Goal: Information Seeking & Learning: Check status

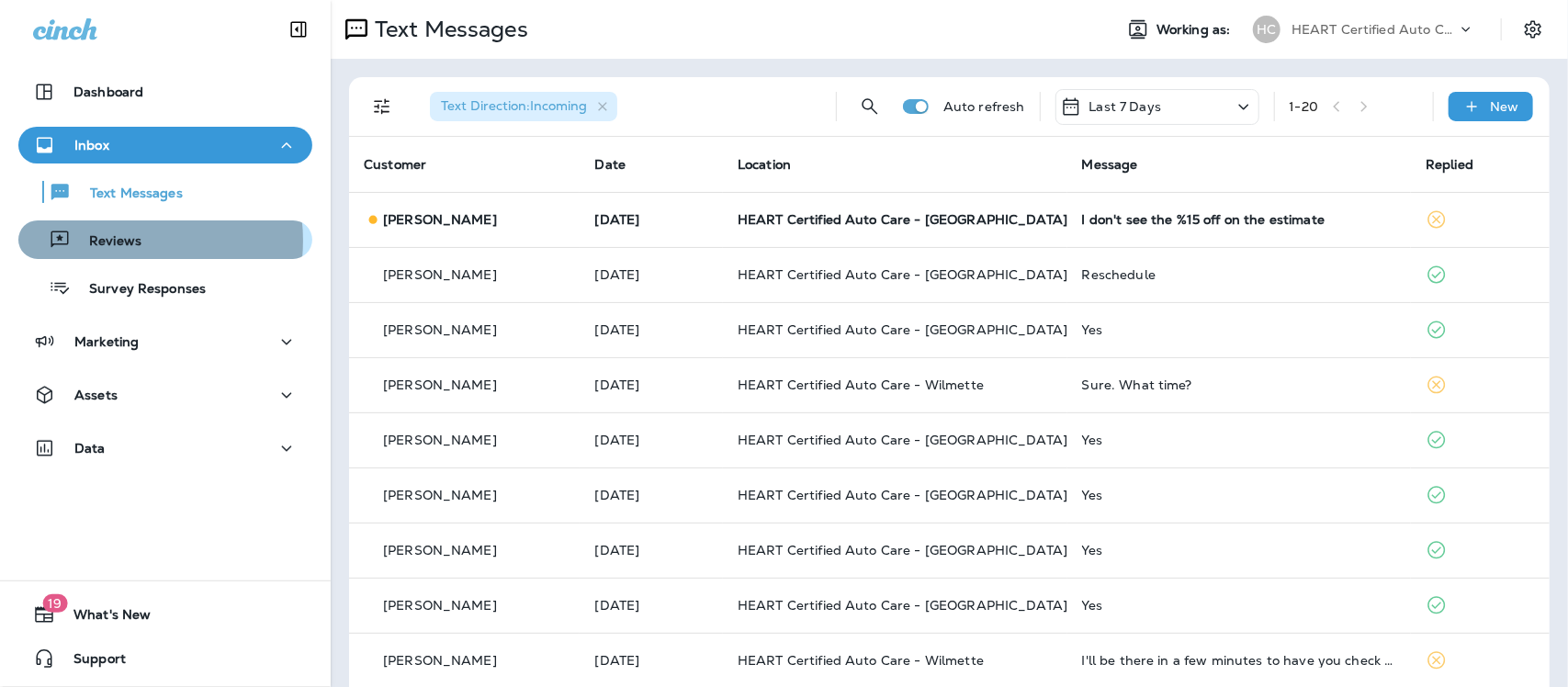
click at [112, 240] on p "Reviews" at bounding box center [106, 242] width 71 height 18
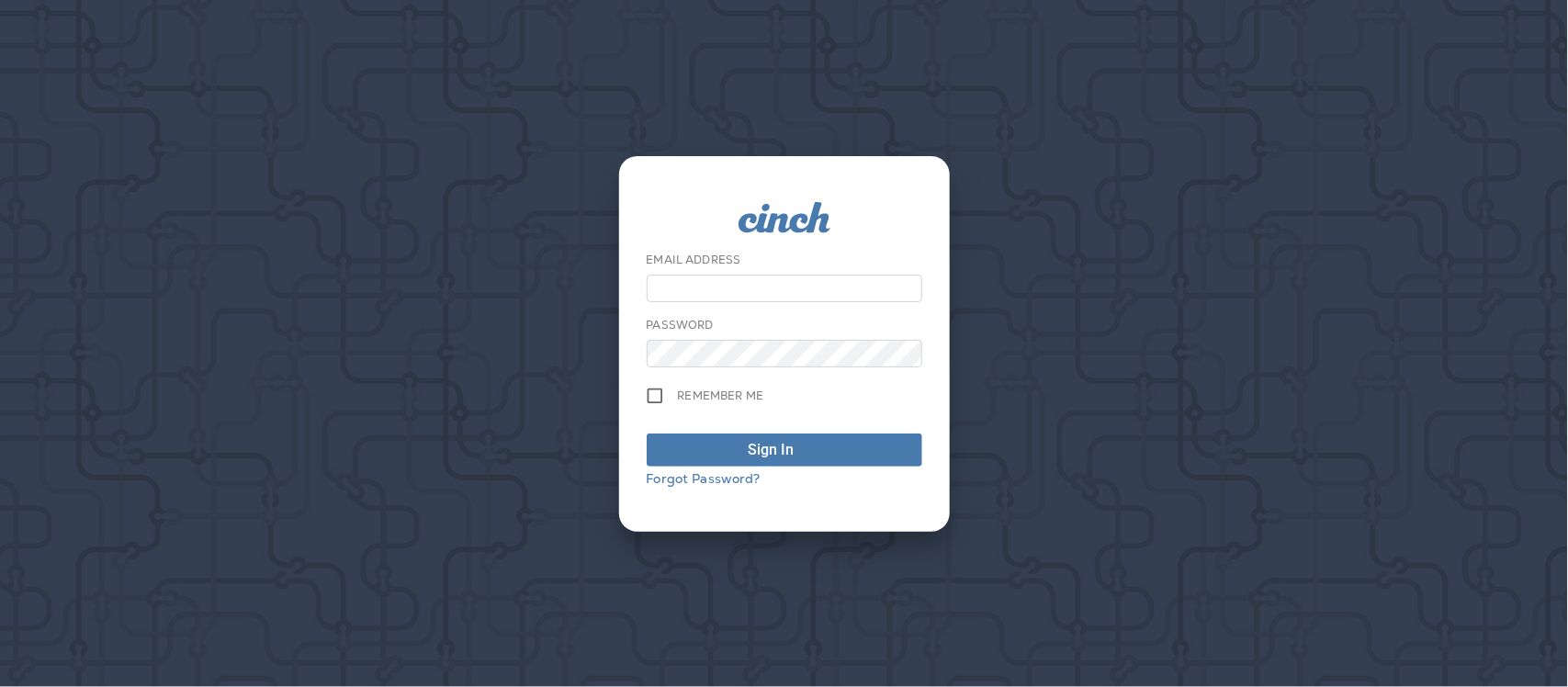
type input "**********"
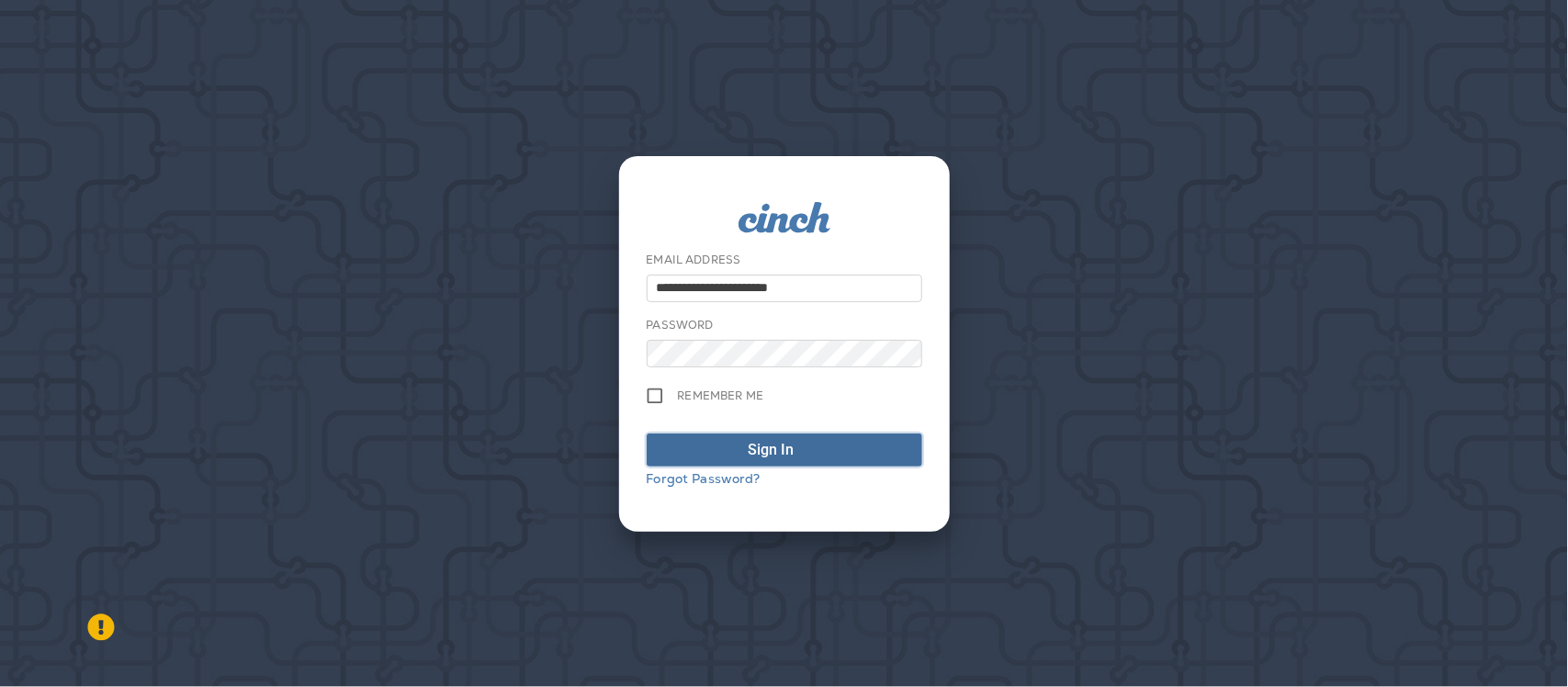
click at [785, 450] on div "Sign In" at bounding box center [772, 450] width 46 height 22
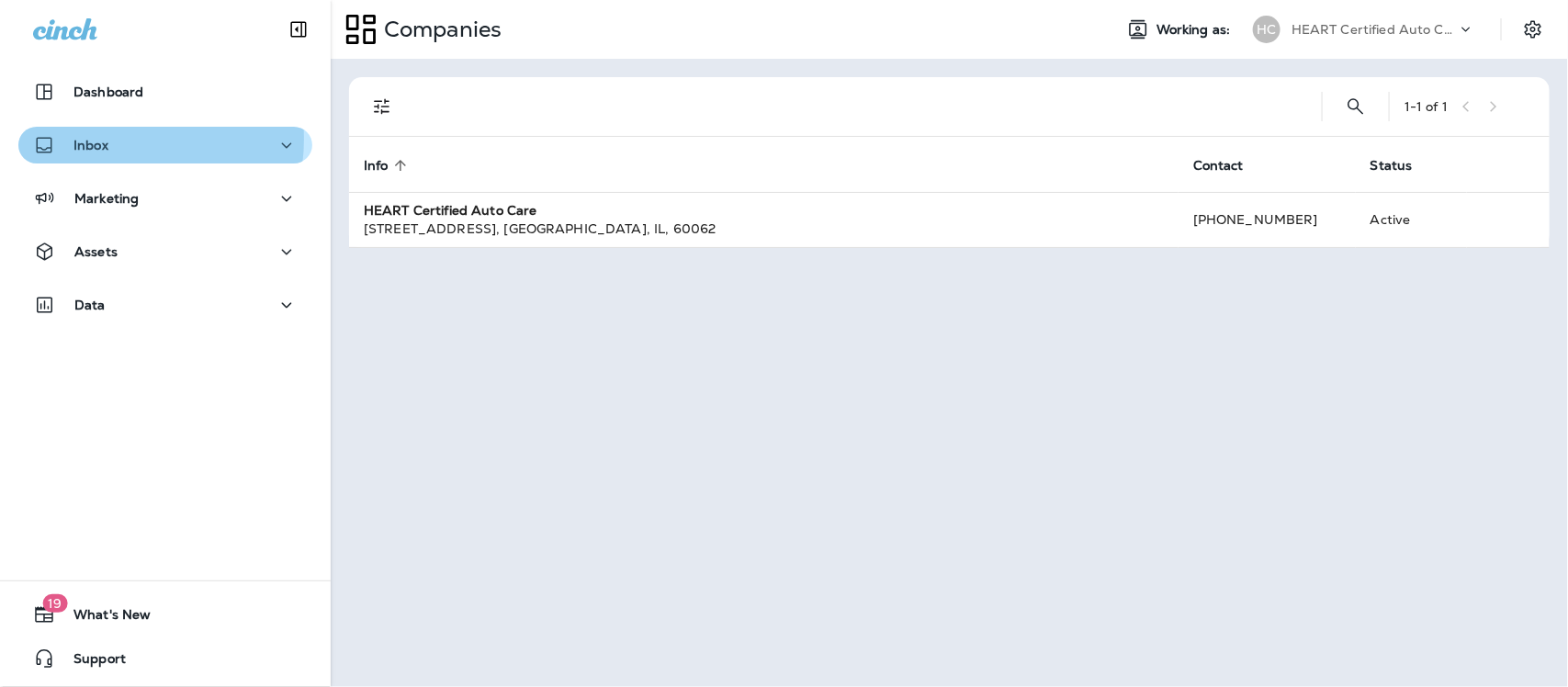
click at [106, 139] on p "Inbox" at bounding box center [91, 145] width 34 height 15
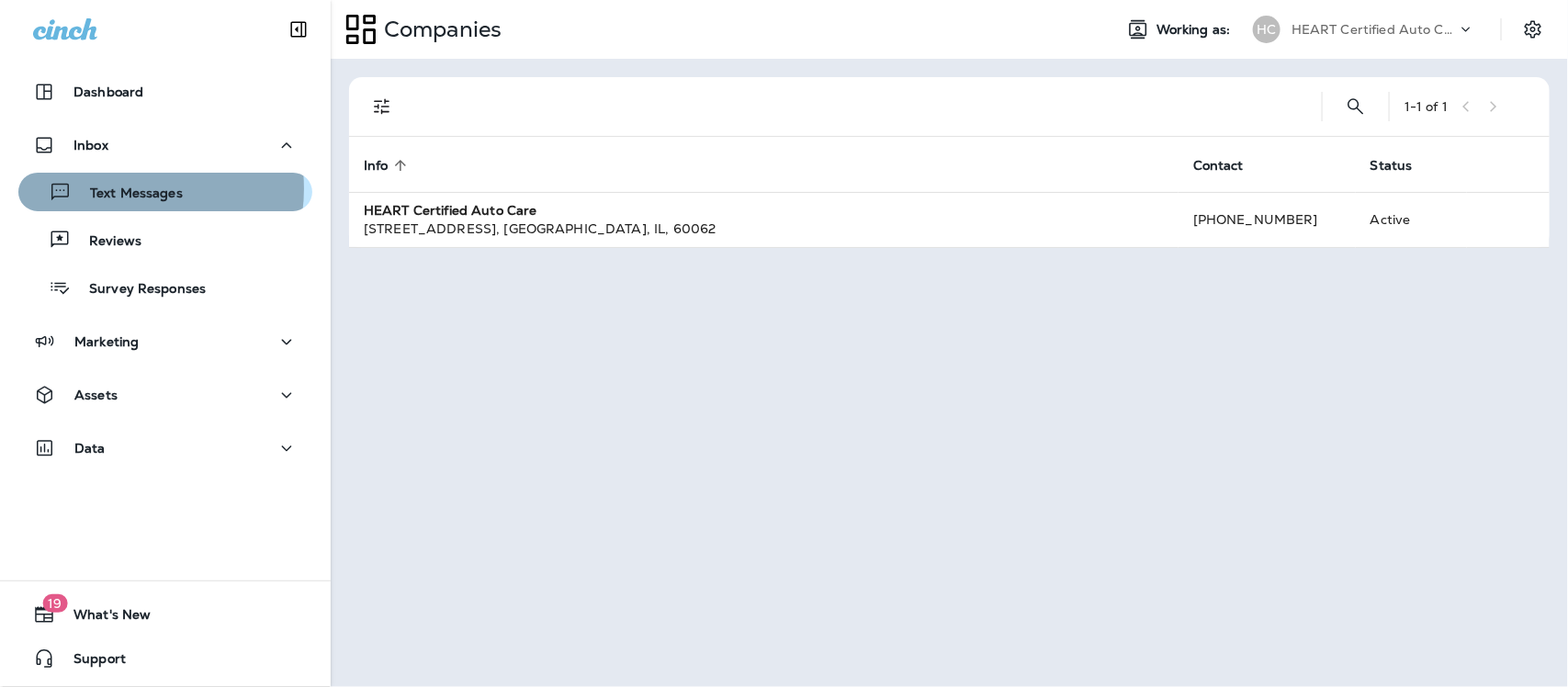
click at [120, 188] on p "Text Messages" at bounding box center [127, 194] width 111 height 18
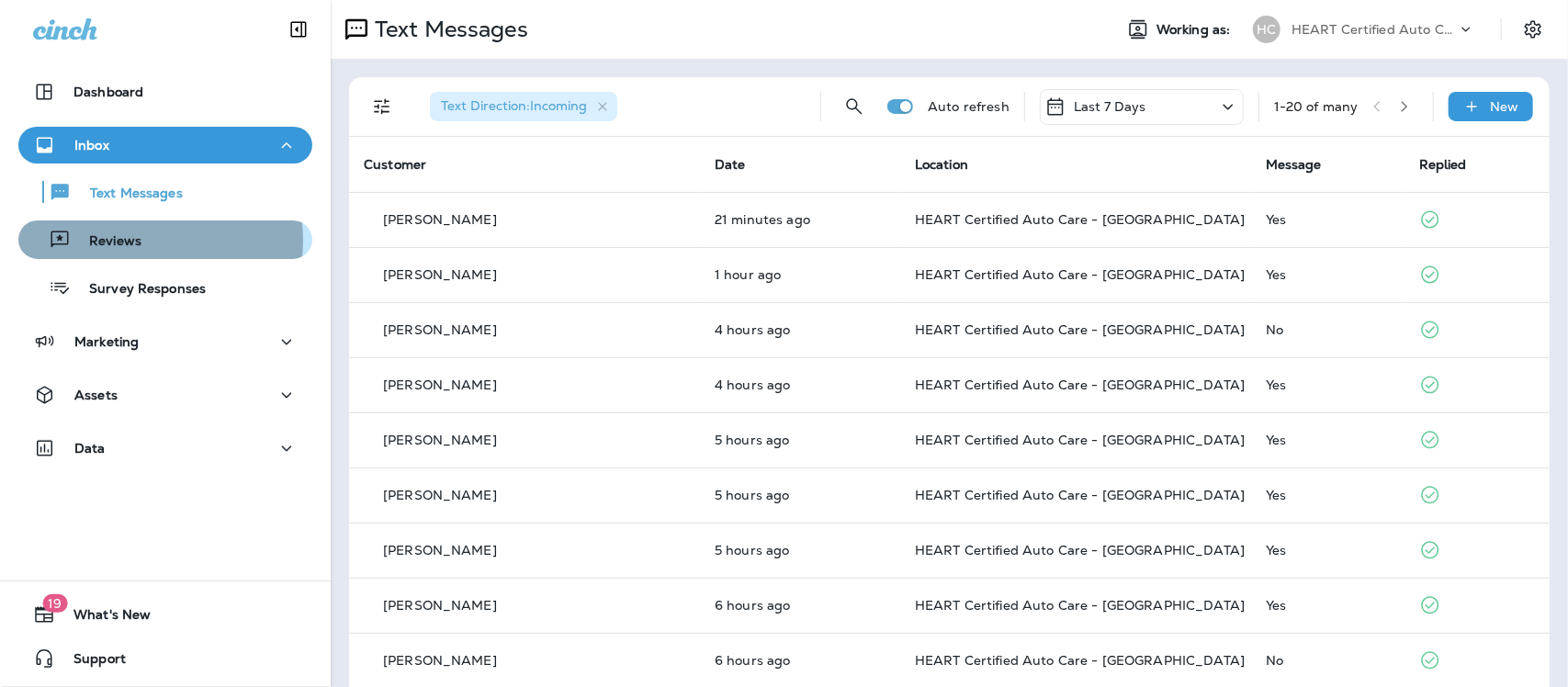
click at [126, 240] on p "Reviews" at bounding box center [106, 242] width 71 height 18
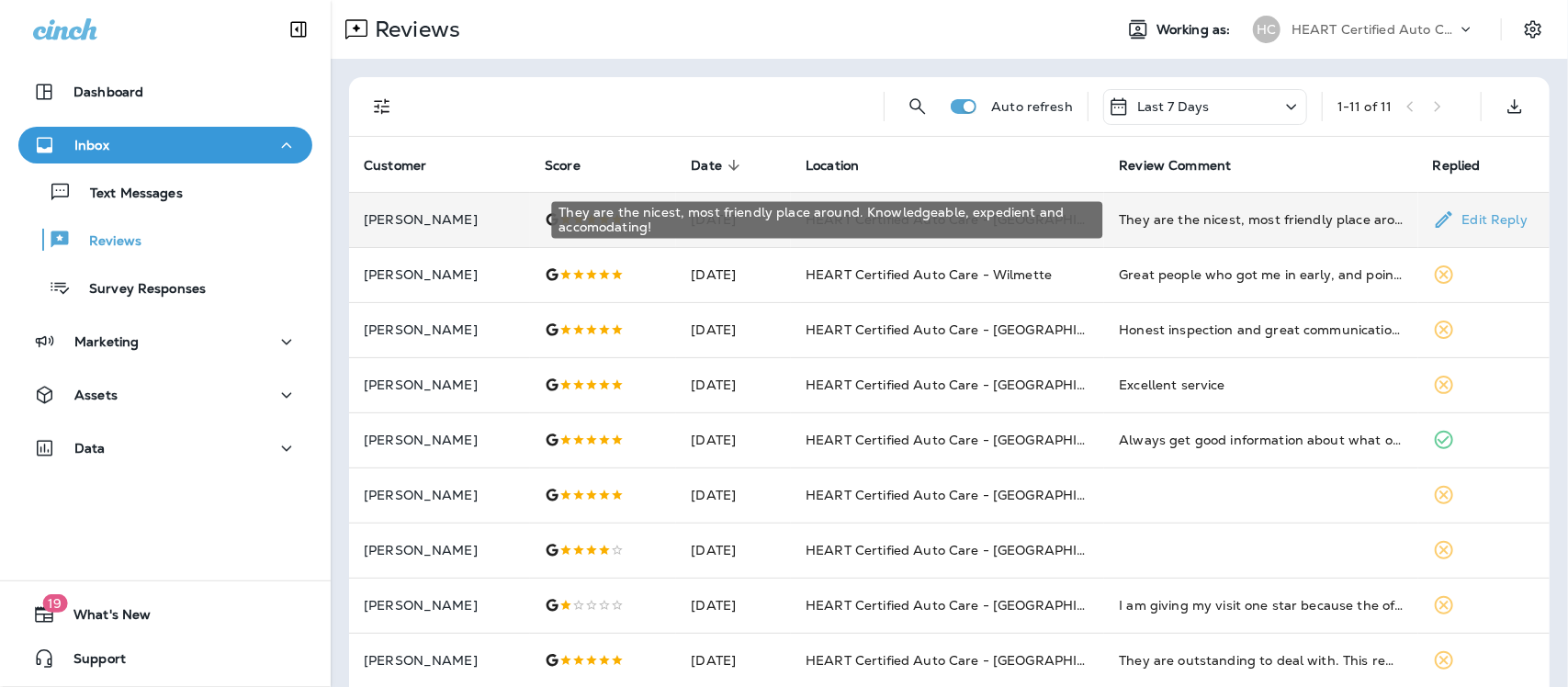
click at [1270, 223] on div "They are the nicest, most friendly place around. Knowledgeable, expedient and a…" at bounding box center [1261, 219] width 283 height 19
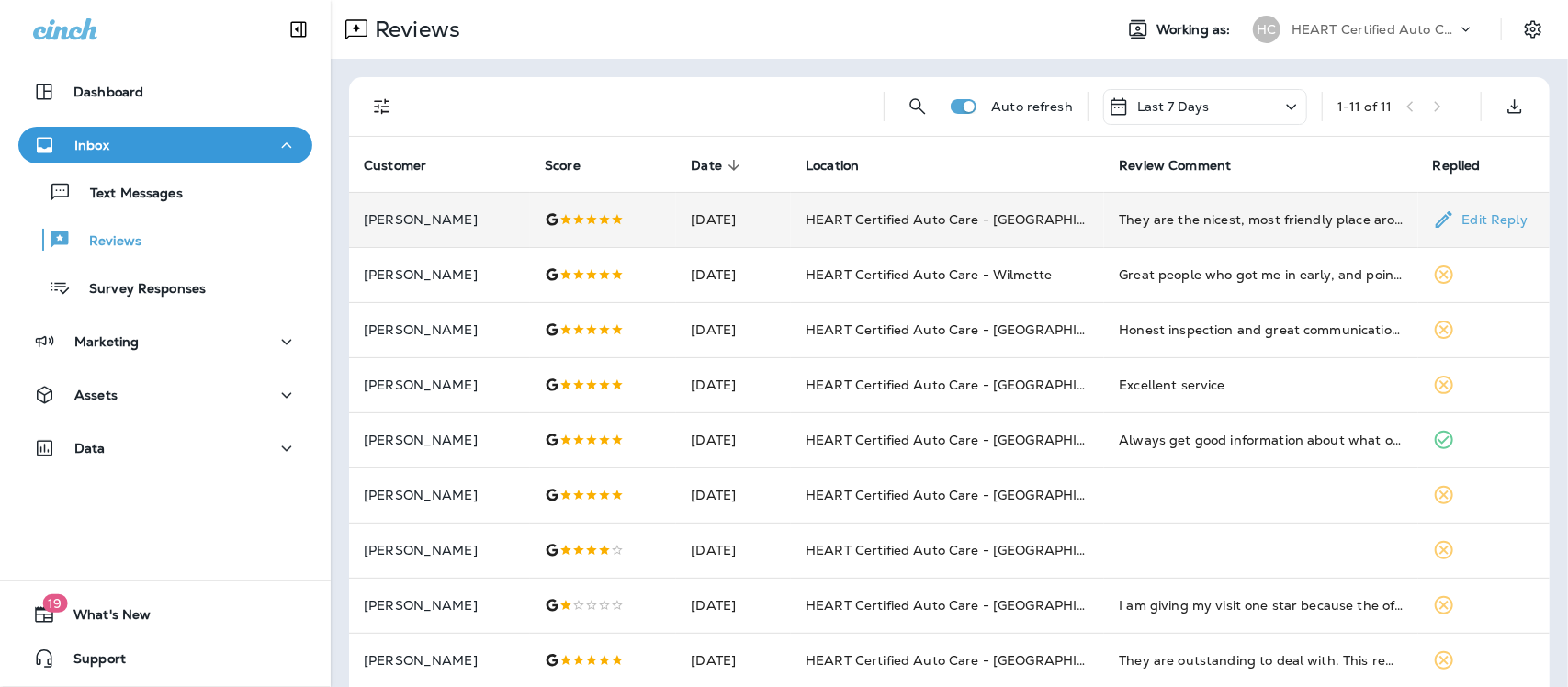
click at [27, 22] on icon "close" at bounding box center [17, 13] width 20 height 20
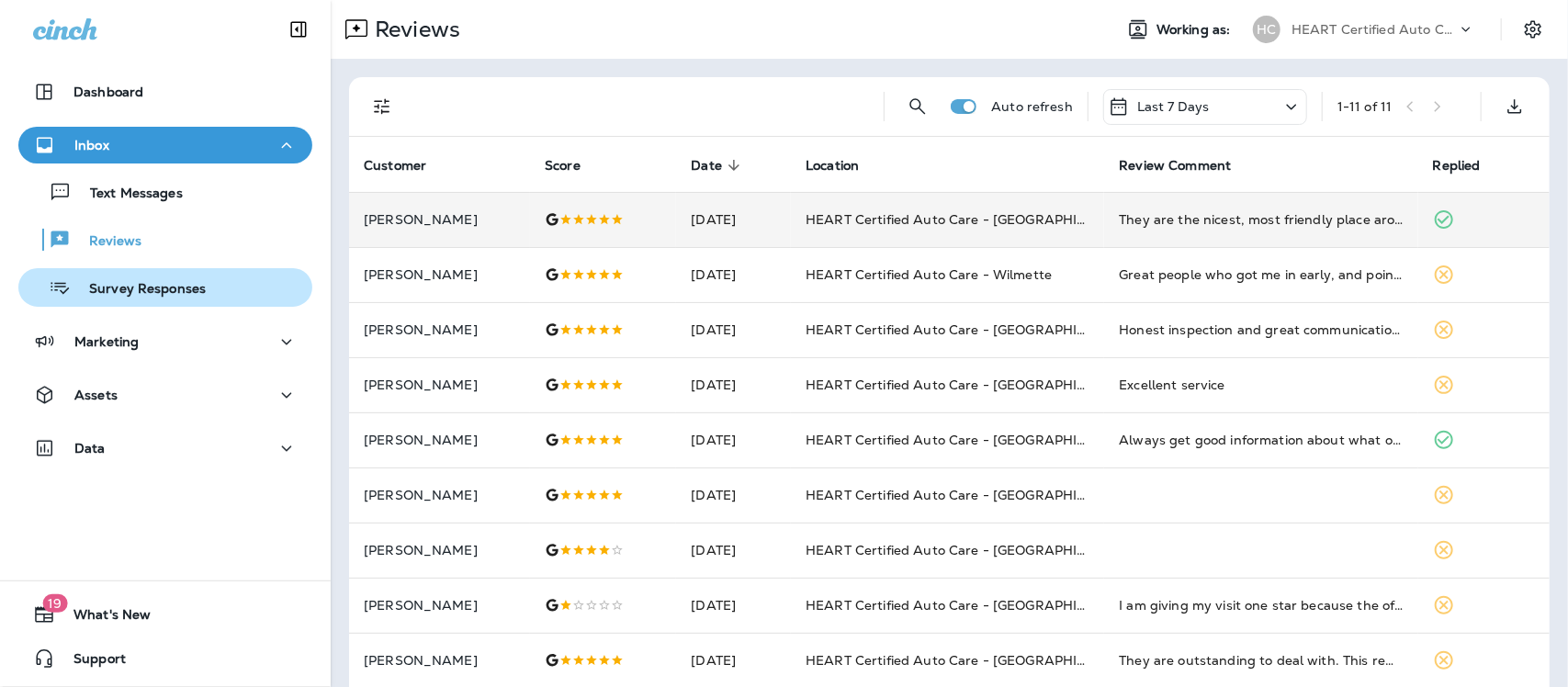
click at [145, 286] on p "Survey Responses" at bounding box center [138, 290] width 135 height 18
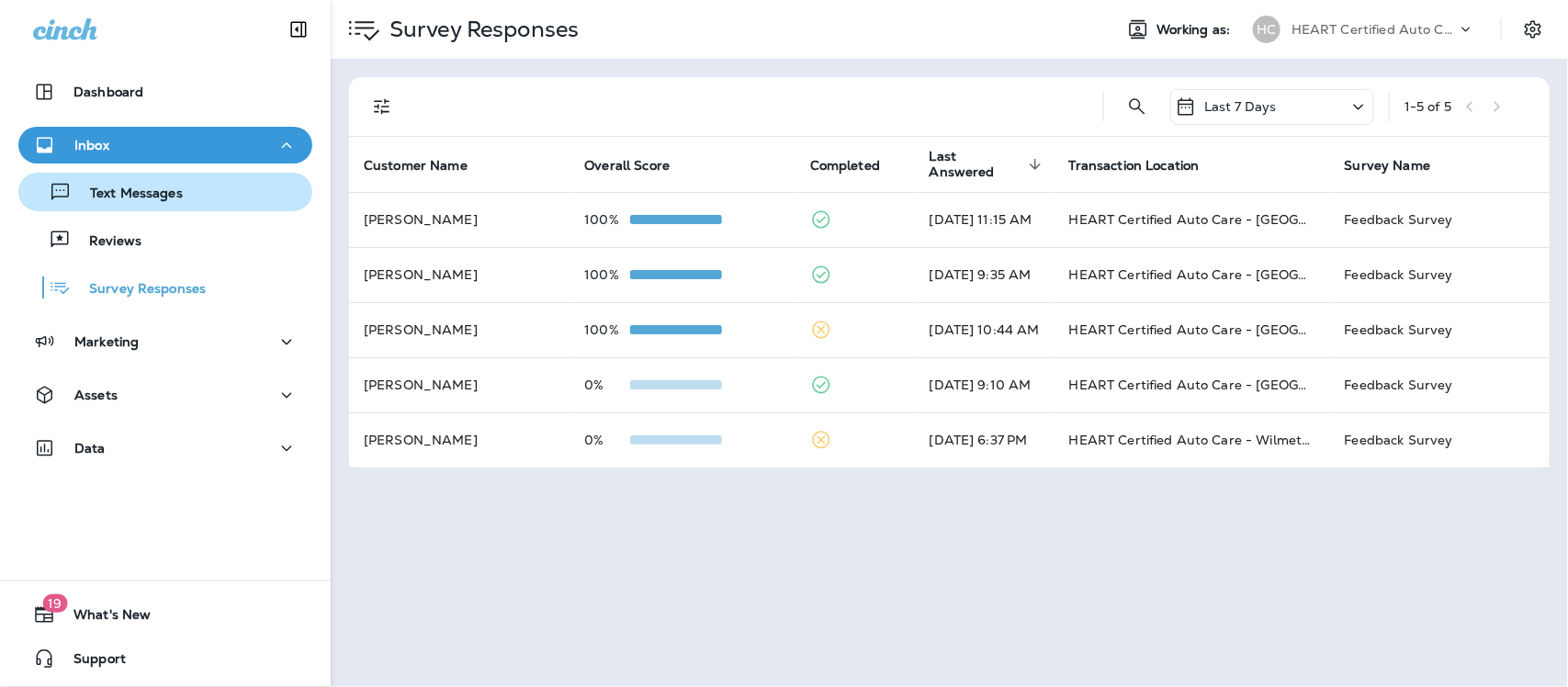
click at [121, 184] on div "Text Messages" at bounding box center [104, 192] width 157 height 28
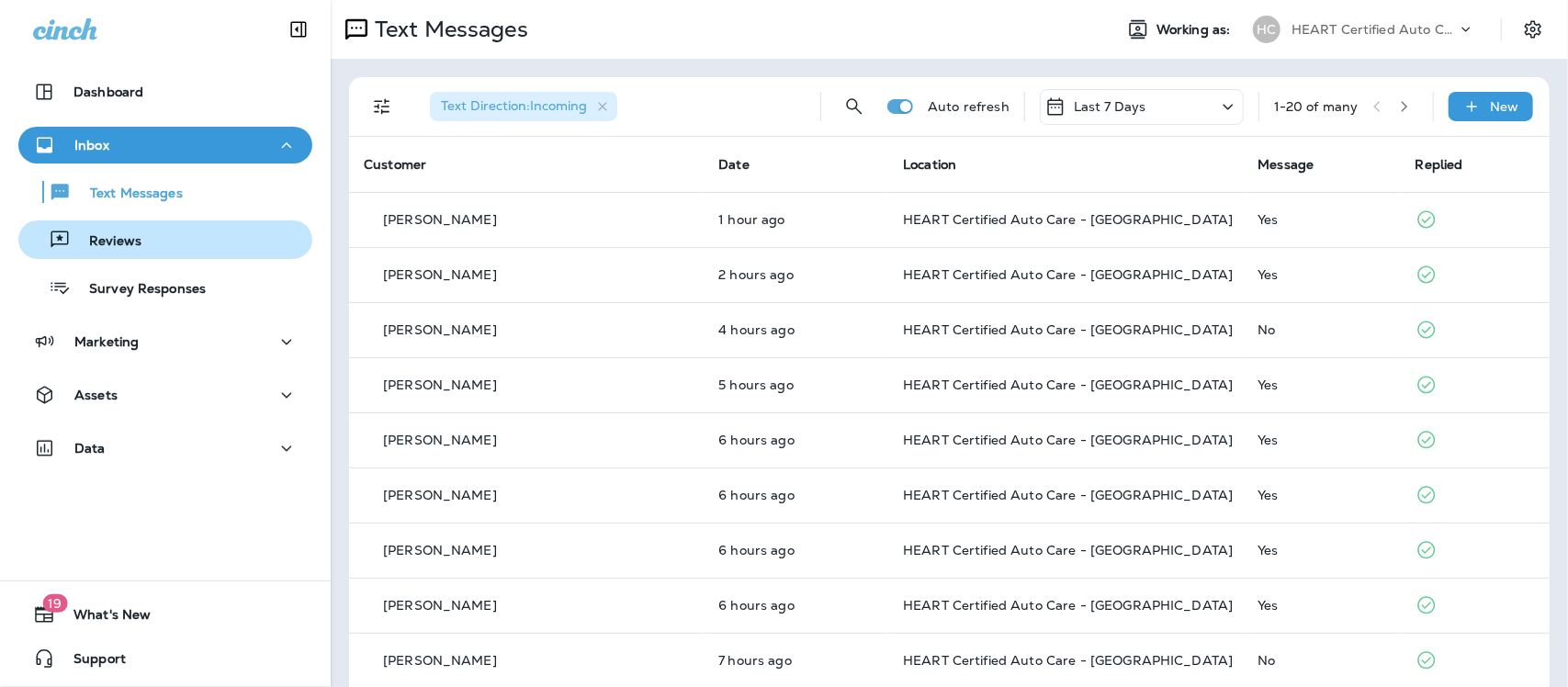
click at [145, 231] on div "Reviews" at bounding box center [165, 240] width 280 height 28
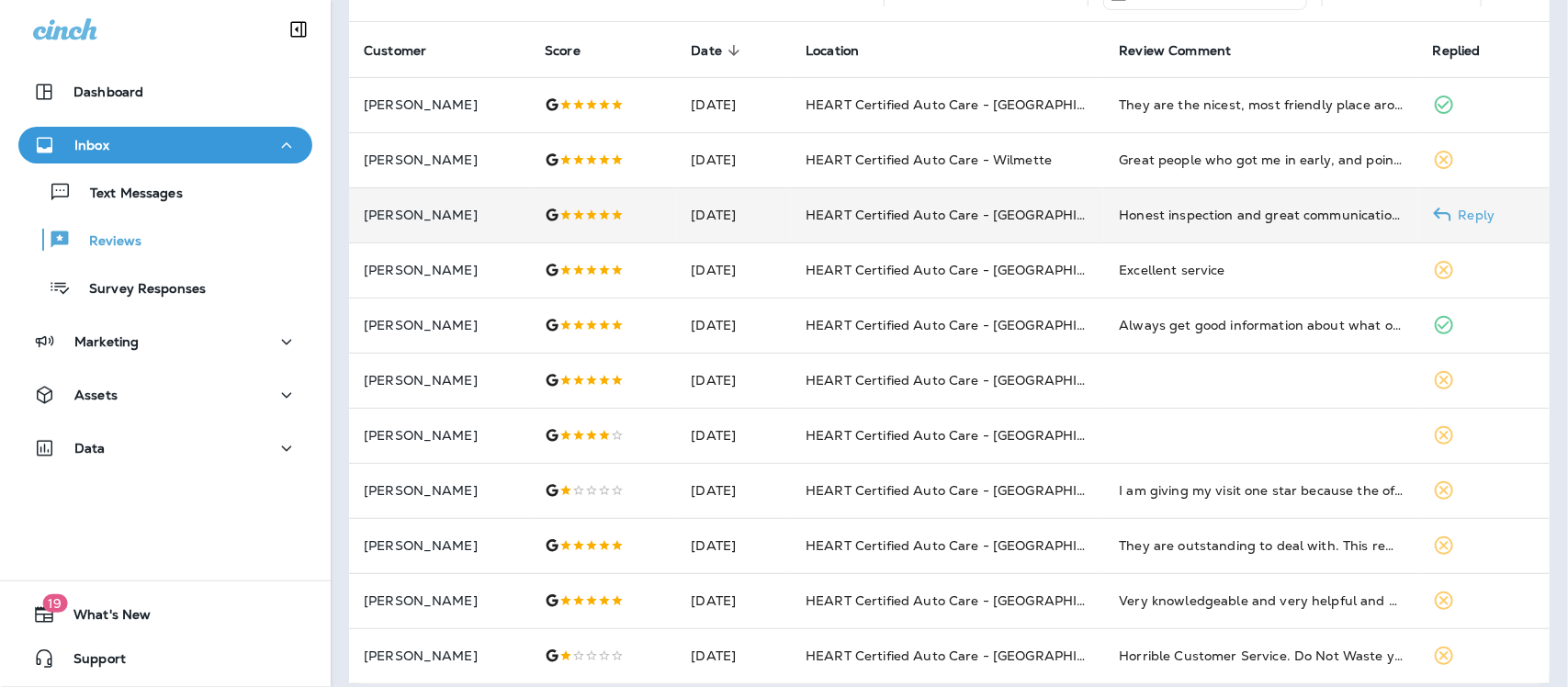
scroll to position [130, 0]
